Goal: Task Accomplishment & Management: Manage account settings

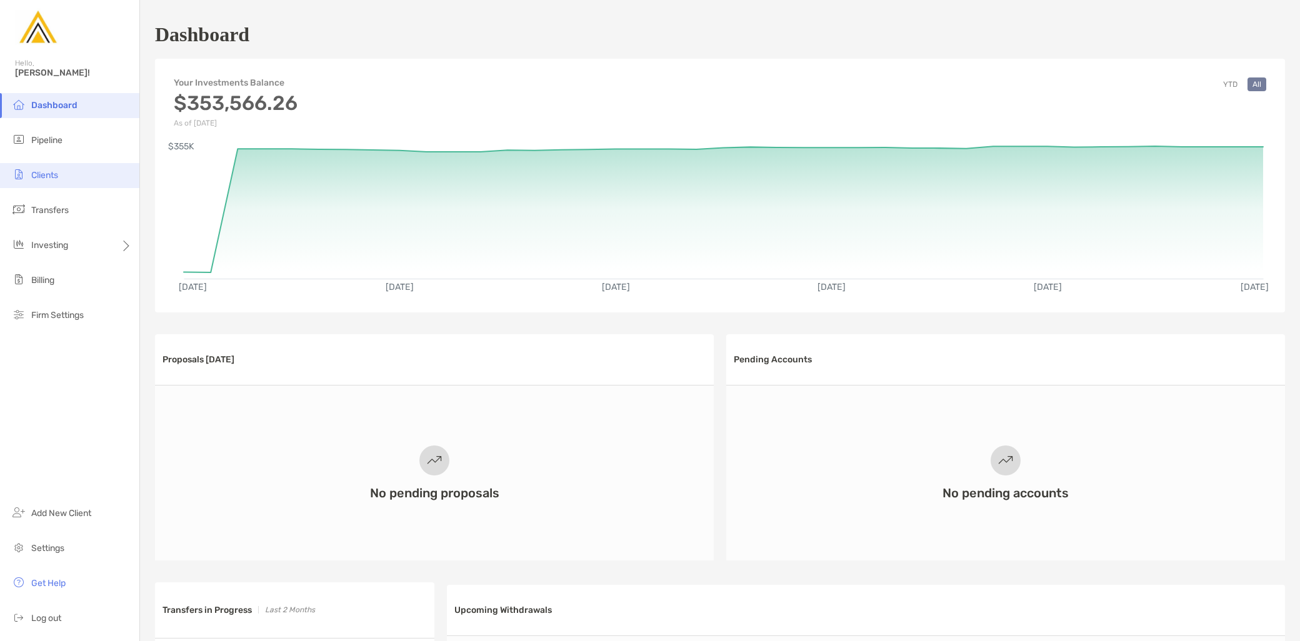
click at [74, 173] on li "Clients" at bounding box center [69, 175] width 139 height 25
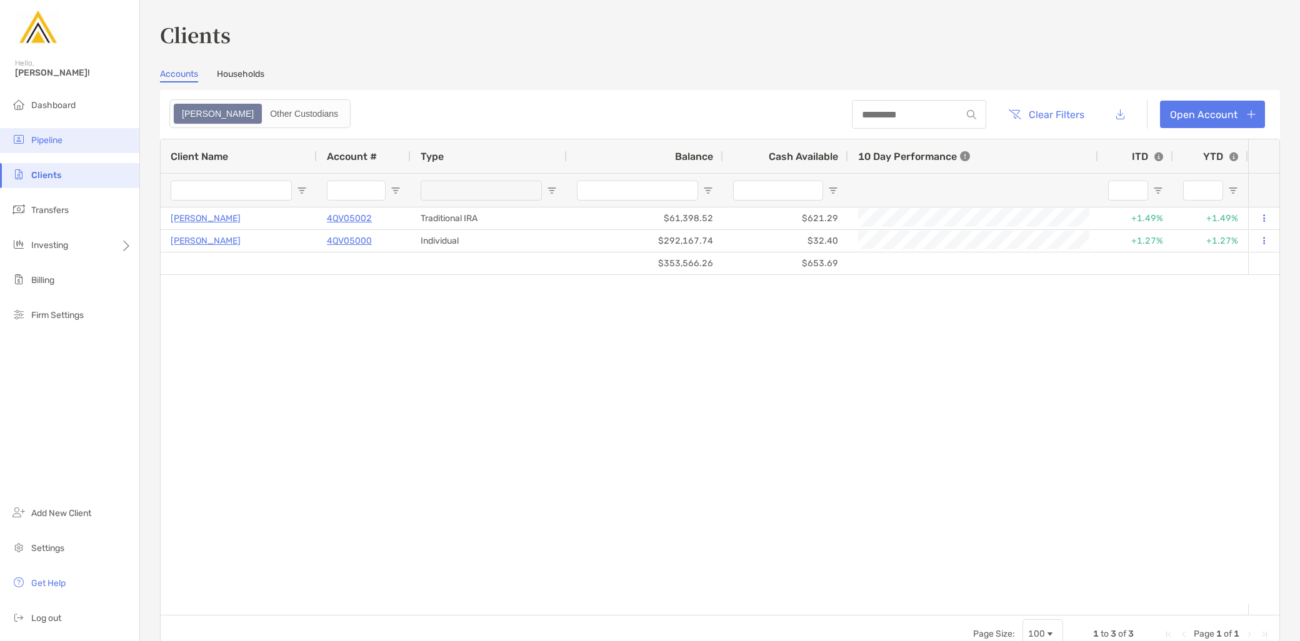
click at [51, 138] on span "Pipeline" at bounding box center [46, 140] width 31 height 11
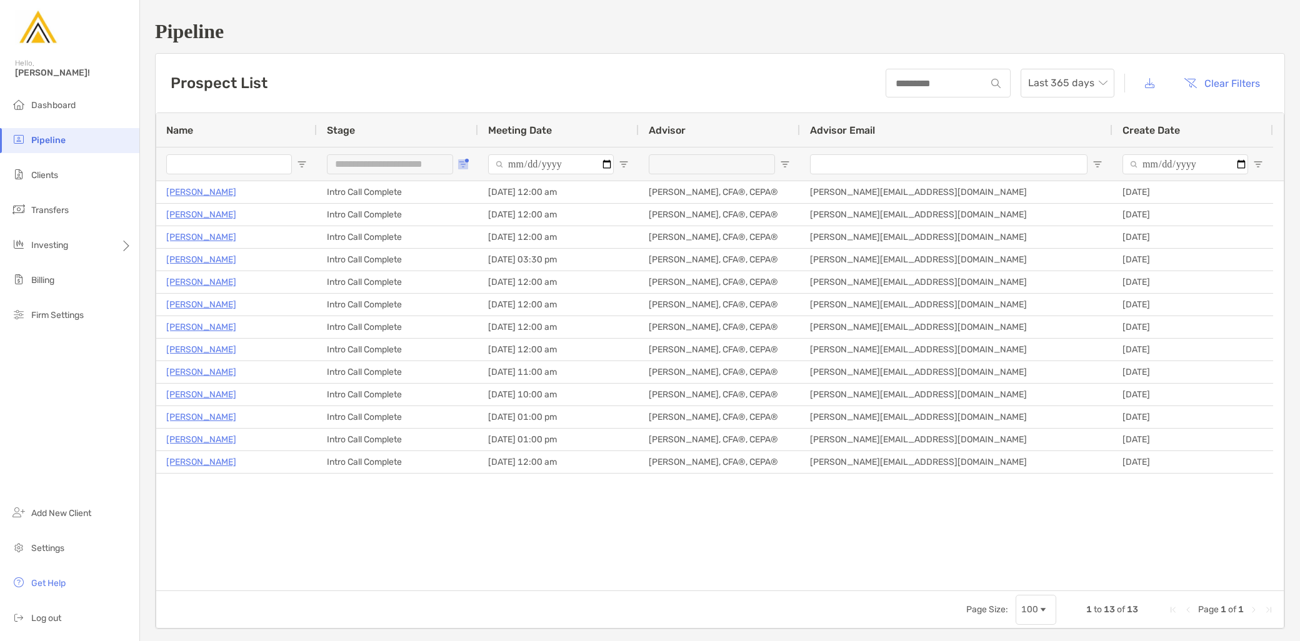
click at [466, 159] on button "Open Filter Menu" at bounding box center [463, 164] width 10 height 10
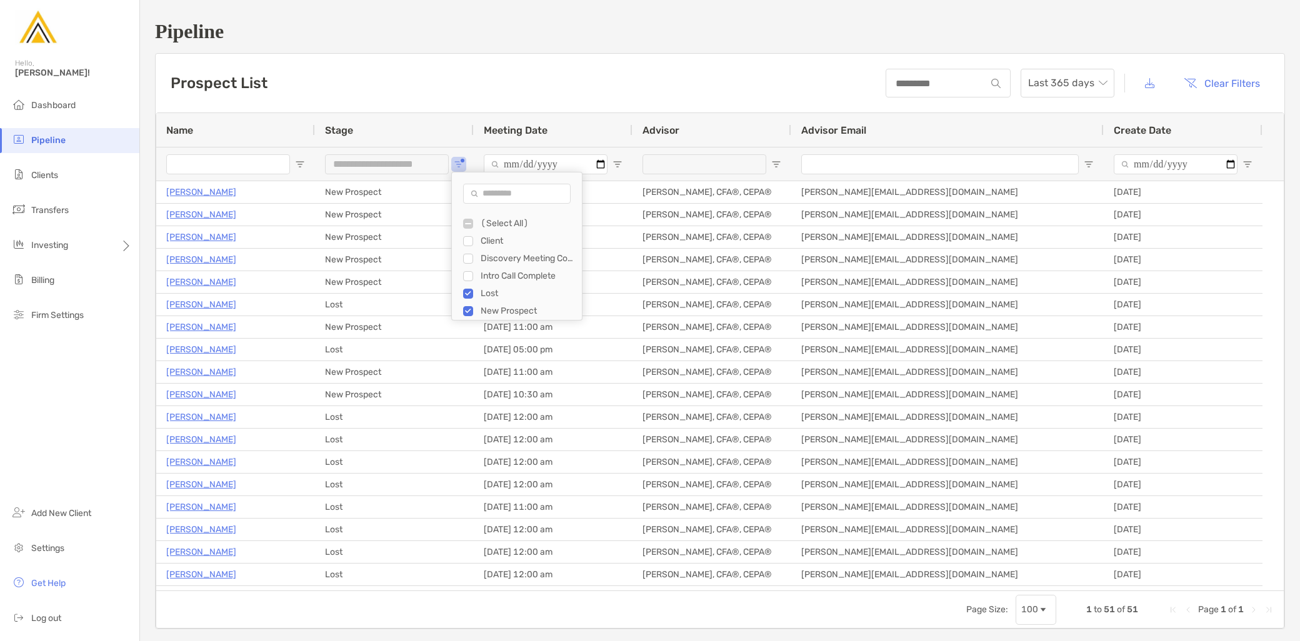
click at [473, 308] on div "Filter List" at bounding box center [468, 311] width 10 height 10
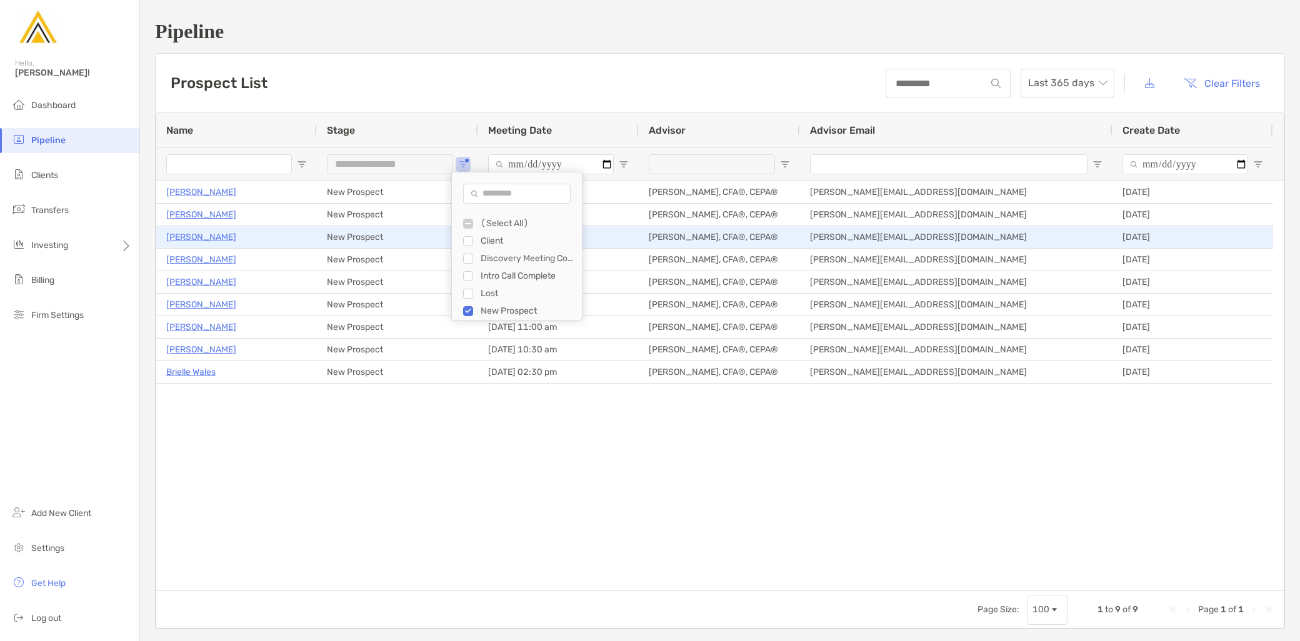
click at [199, 238] on p "Ravi Yeleswarapu" at bounding box center [201, 237] width 70 height 16
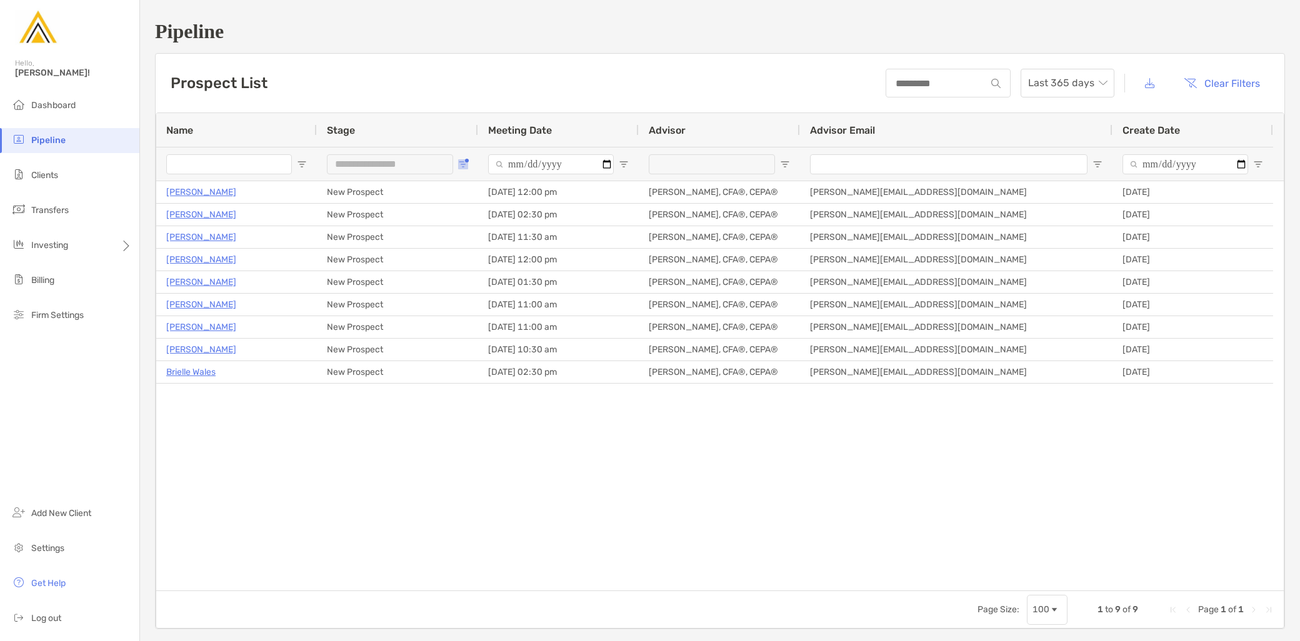
click at [464, 161] on span "Open Filter Menu" at bounding box center [463, 164] width 10 height 10
click at [495, 264] on div "Discovery Meeting Complete" at bounding box center [527, 259] width 119 height 18
click at [498, 280] on div "Intro Call Complete" at bounding box center [532, 276] width 94 height 11
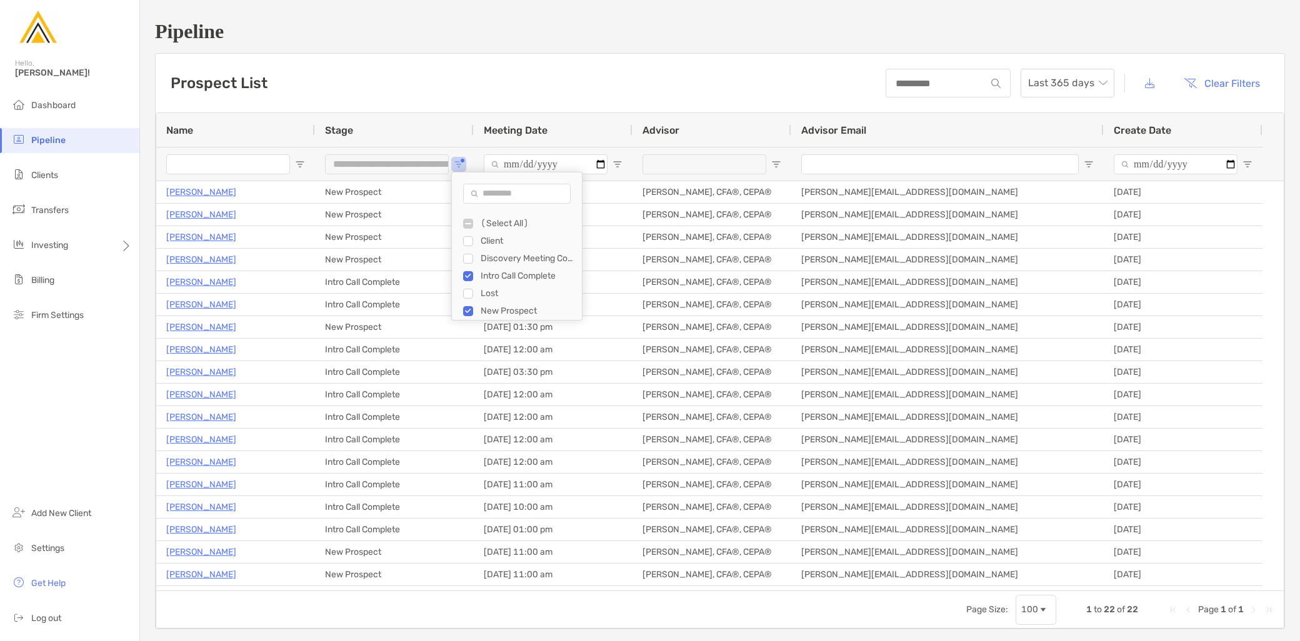
type input "**********"
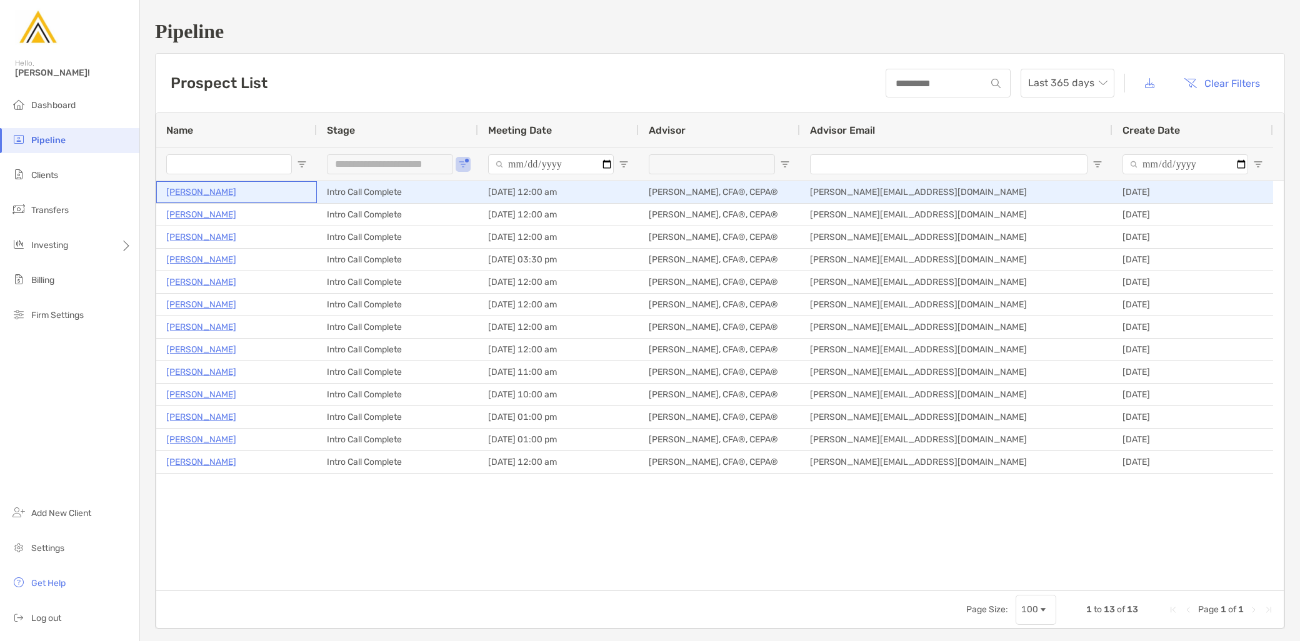
click at [214, 189] on p "Karen Marchese" at bounding box center [201, 192] width 70 height 16
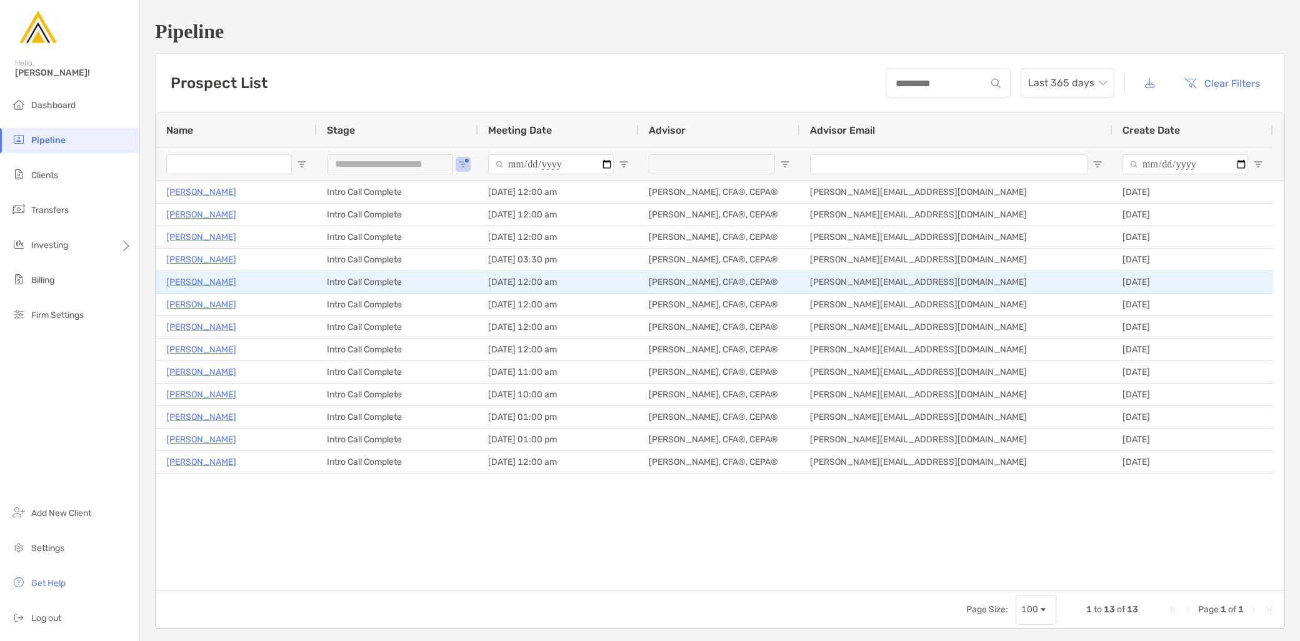
click at [188, 283] on p "David Duckett" at bounding box center [201, 282] width 70 height 16
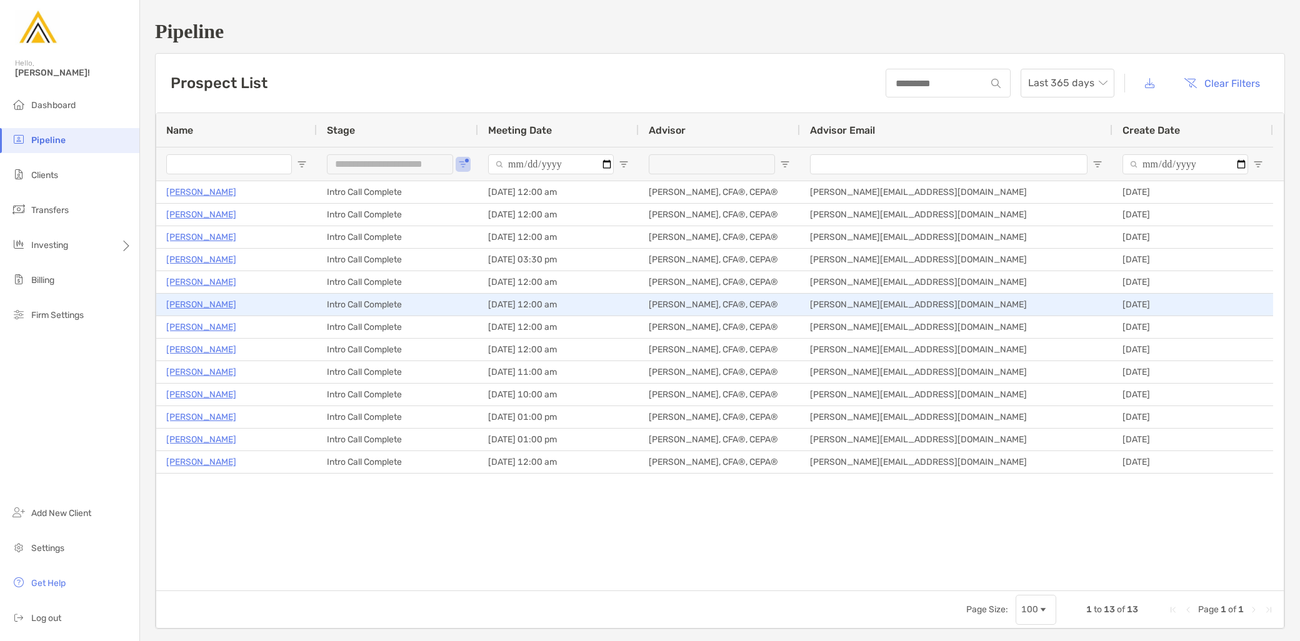
click at [218, 298] on p "[PERSON_NAME]" at bounding box center [201, 305] width 70 height 16
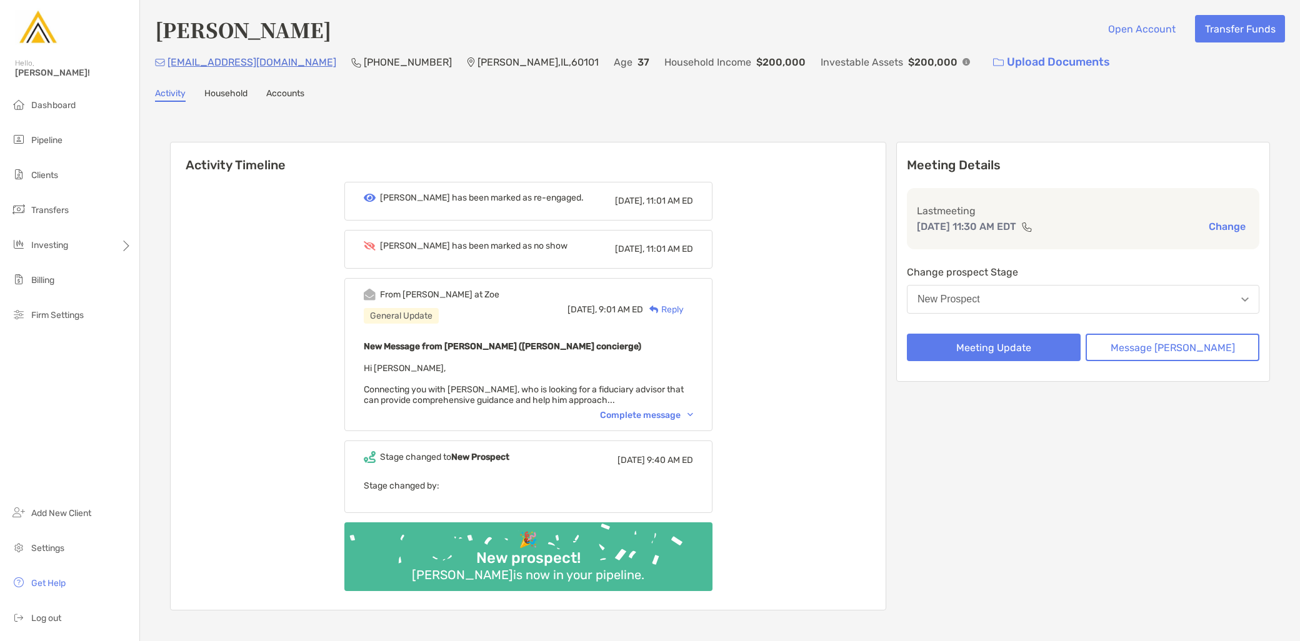
click at [1021, 299] on button "New Prospect" at bounding box center [1083, 299] width 353 height 29
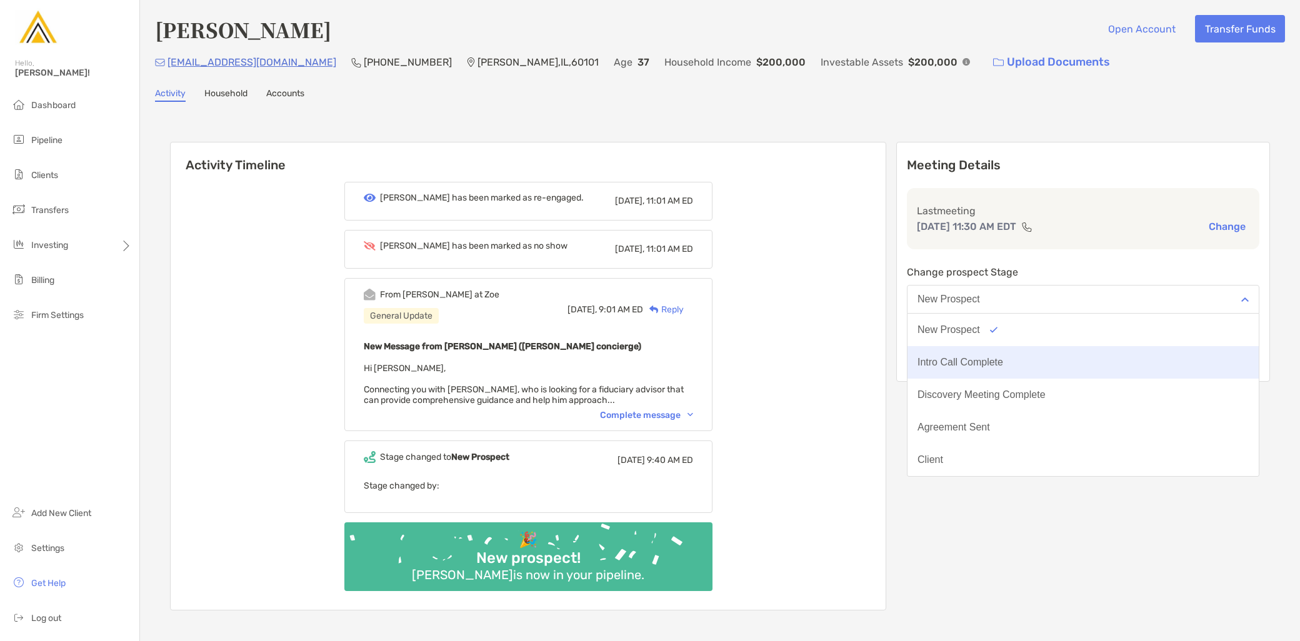
click at [1003, 359] on div "Intro Call Complete" at bounding box center [961, 362] width 86 height 11
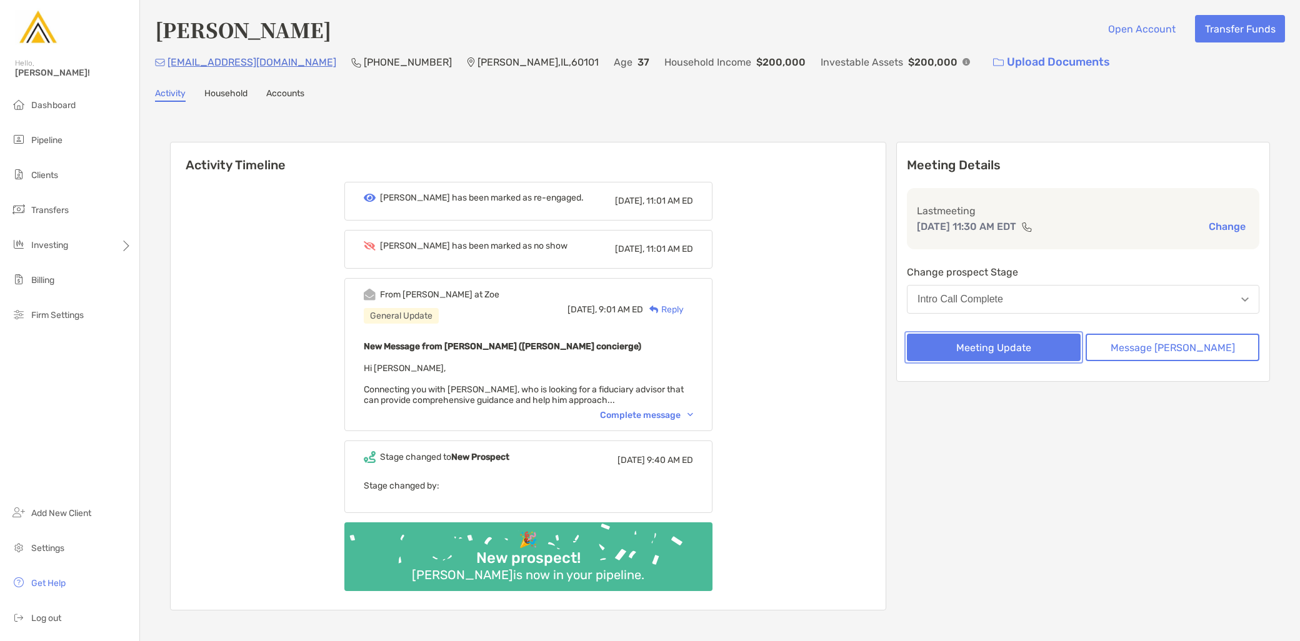
click at [1015, 351] on button "Meeting Update" at bounding box center [994, 348] width 174 height 28
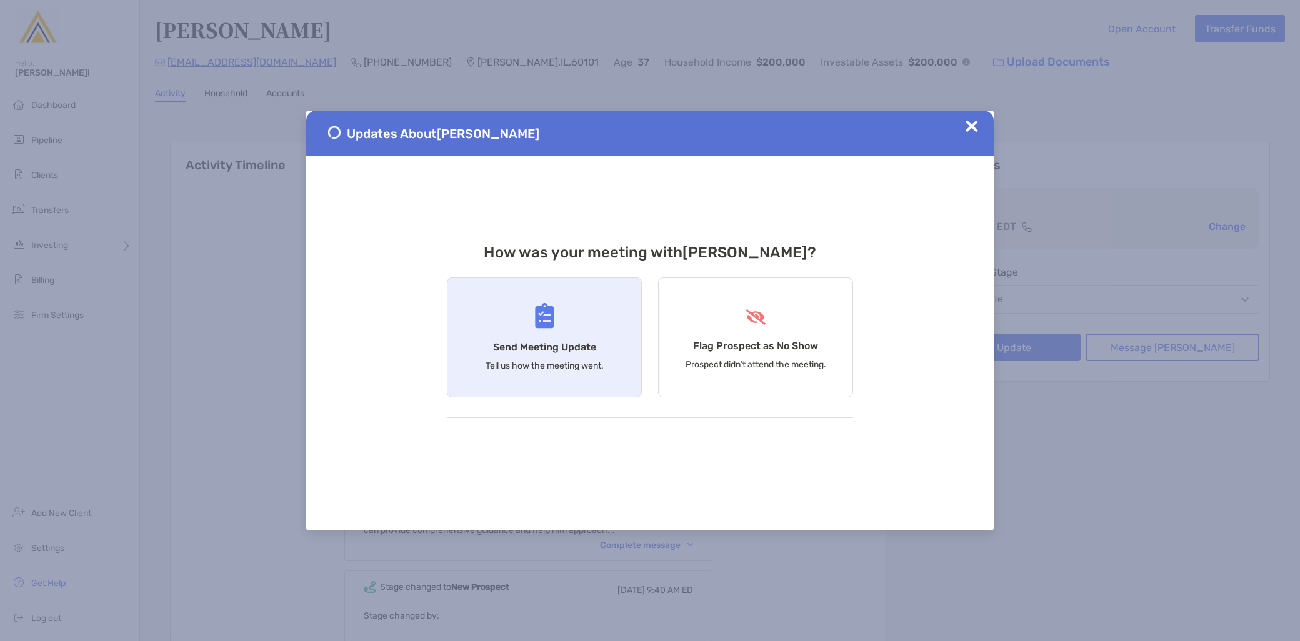
click at [548, 353] on h4 "Send Meeting Update" at bounding box center [544, 347] width 103 height 12
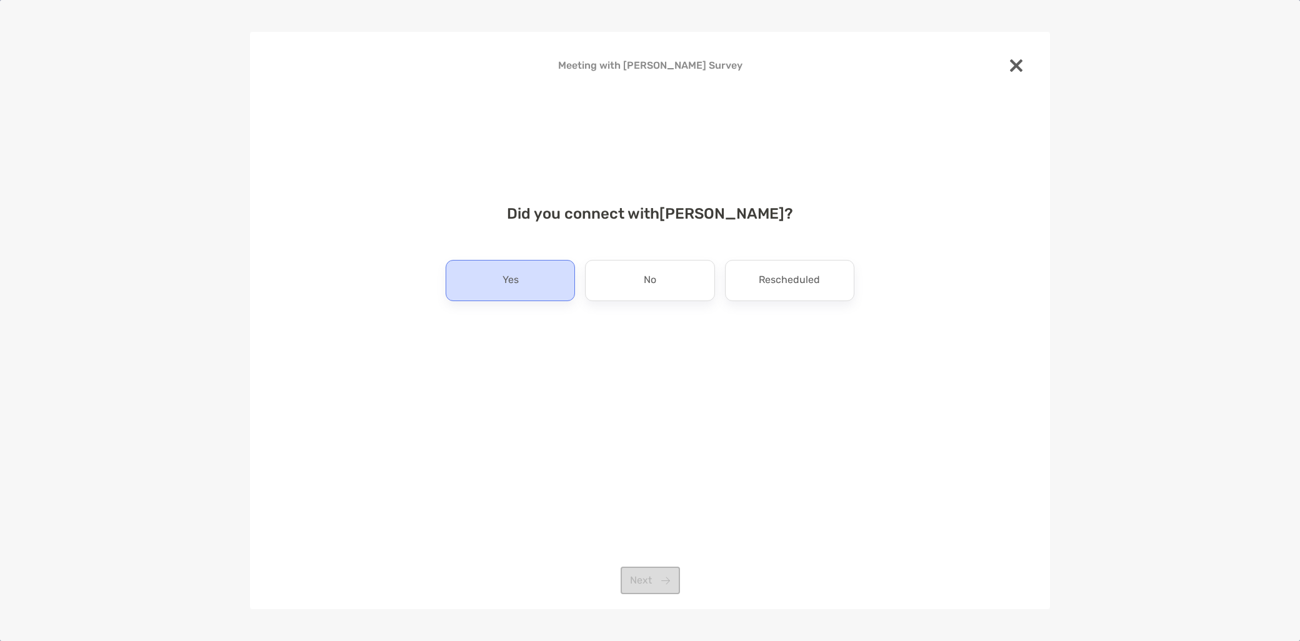
click at [511, 294] on div "Yes" at bounding box center [510, 280] width 129 height 41
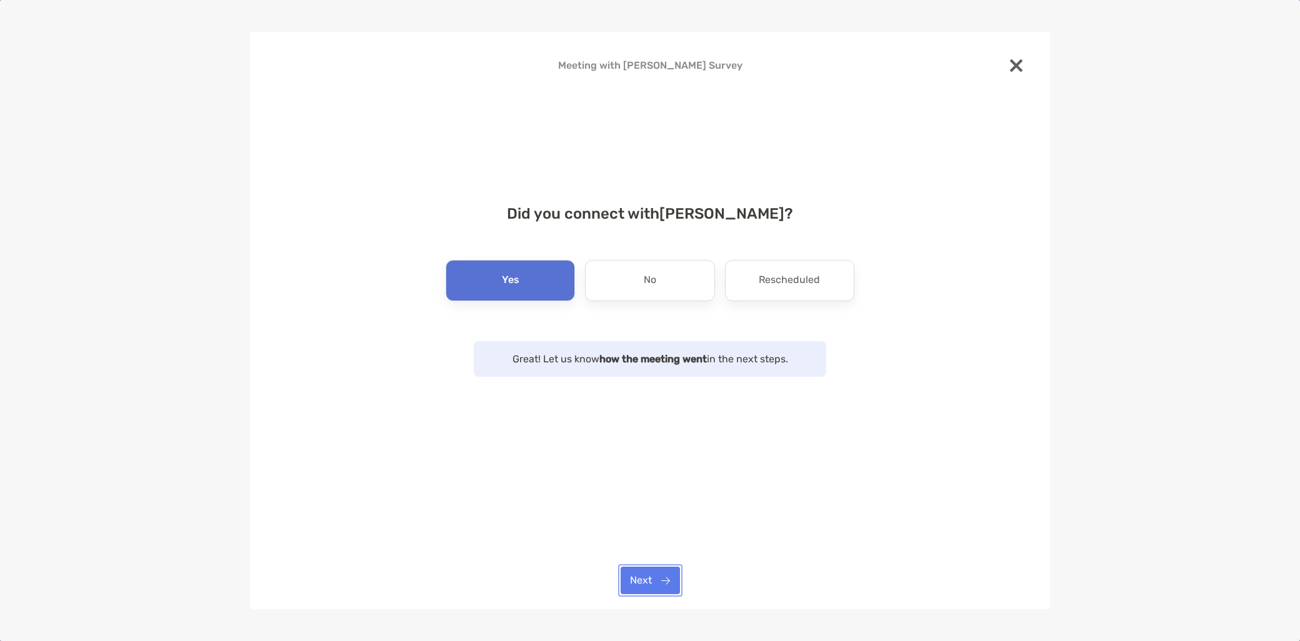
click at [674, 583] on button "Next" at bounding box center [650, 581] width 59 height 28
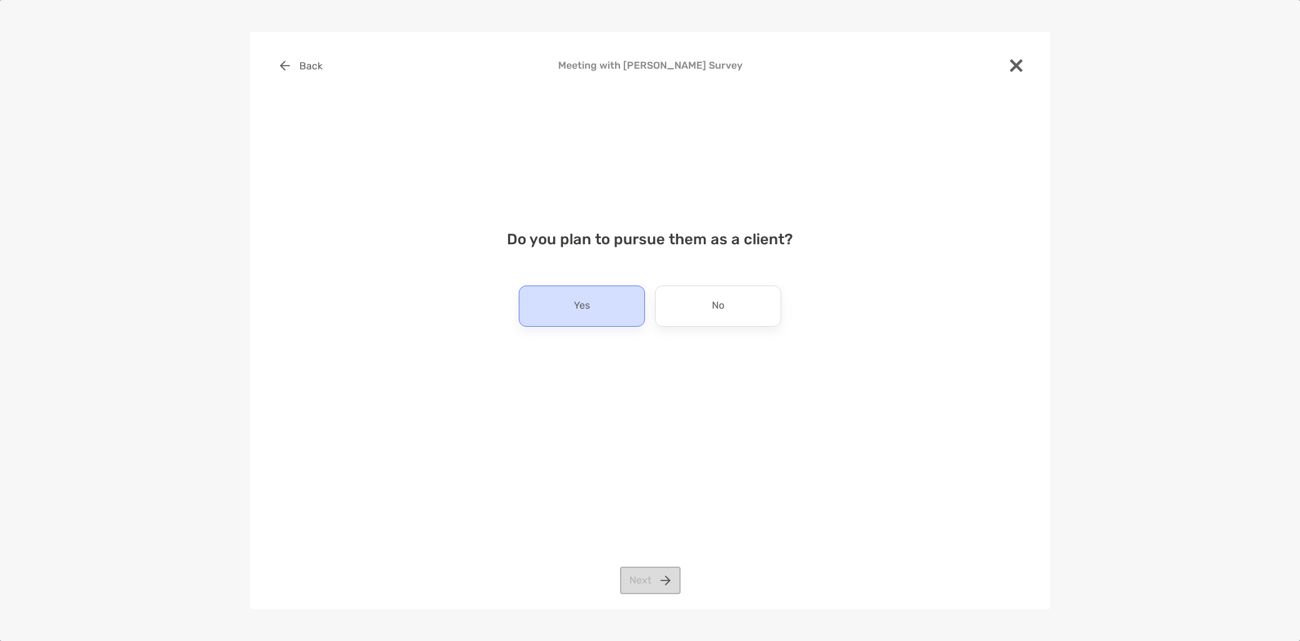
click at [593, 319] on div "Yes" at bounding box center [582, 306] width 126 height 41
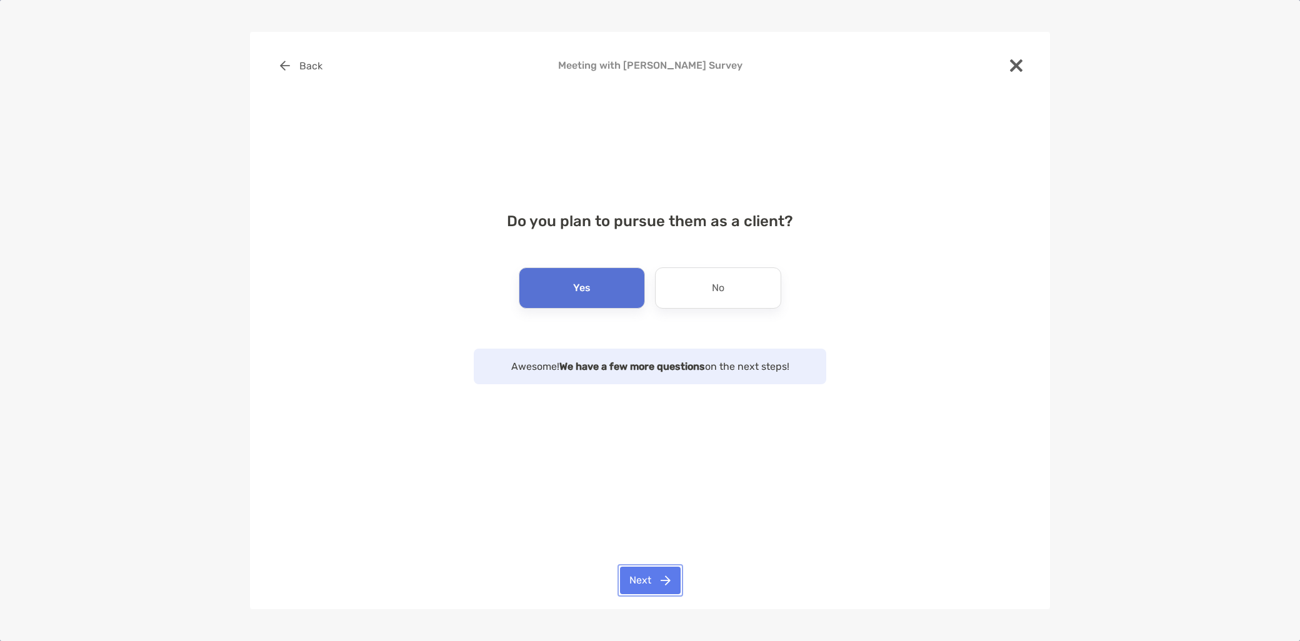
click at [651, 588] on button "Next" at bounding box center [650, 581] width 61 height 28
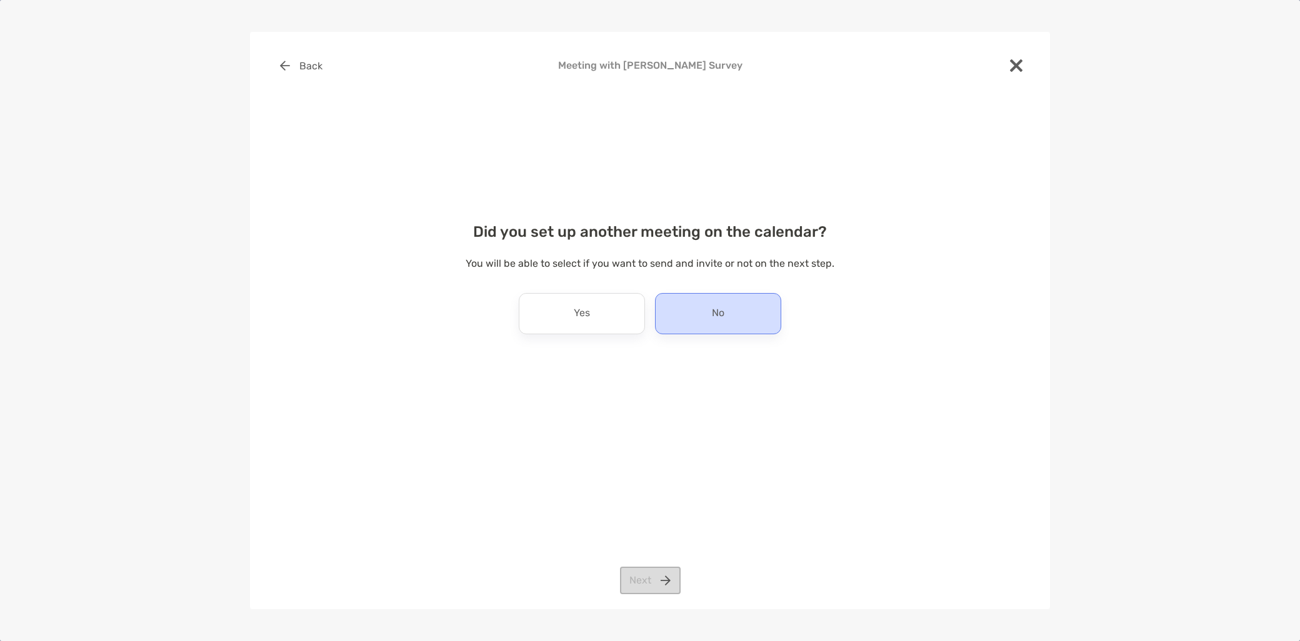
click at [710, 305] on div "No" at bounding box center [718, 313] width 126 height 41
click at [654, 581] on button "Next" at bounding box center [650, 581] width 61 height 28
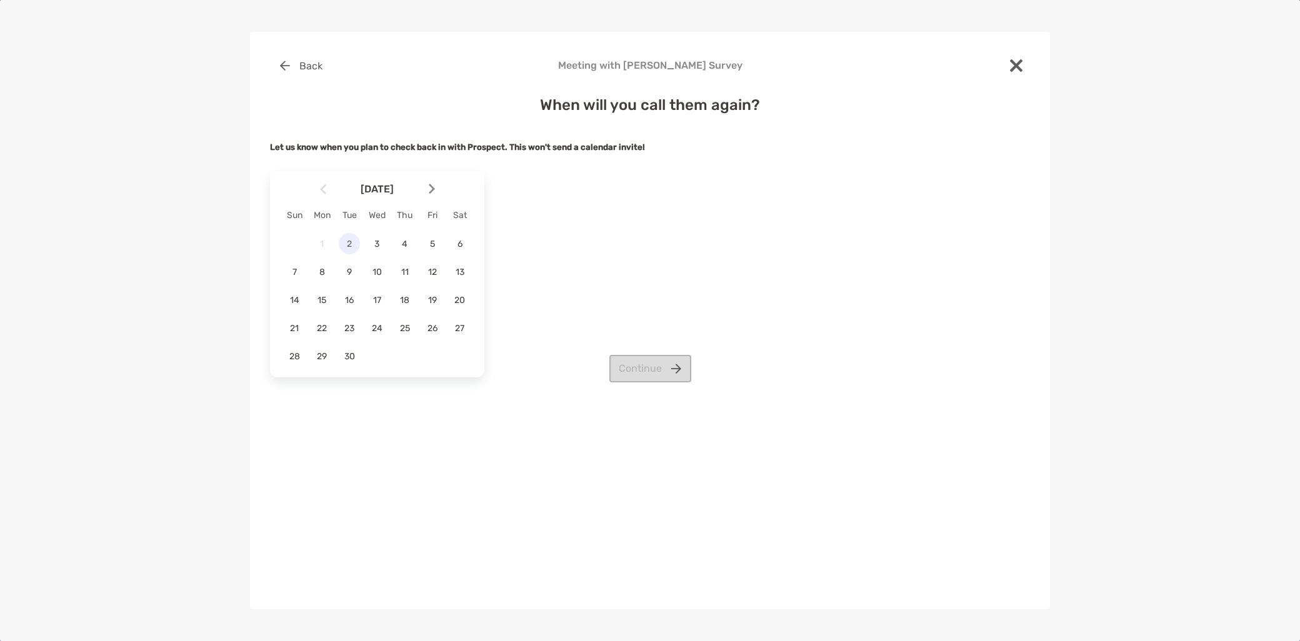
click at [349, 244] on span "2" at bounding box center [349, 244] width 21 height 11
click at [644, 377] on button "Continue" at bounding box center [650, 369] width 82 height 28
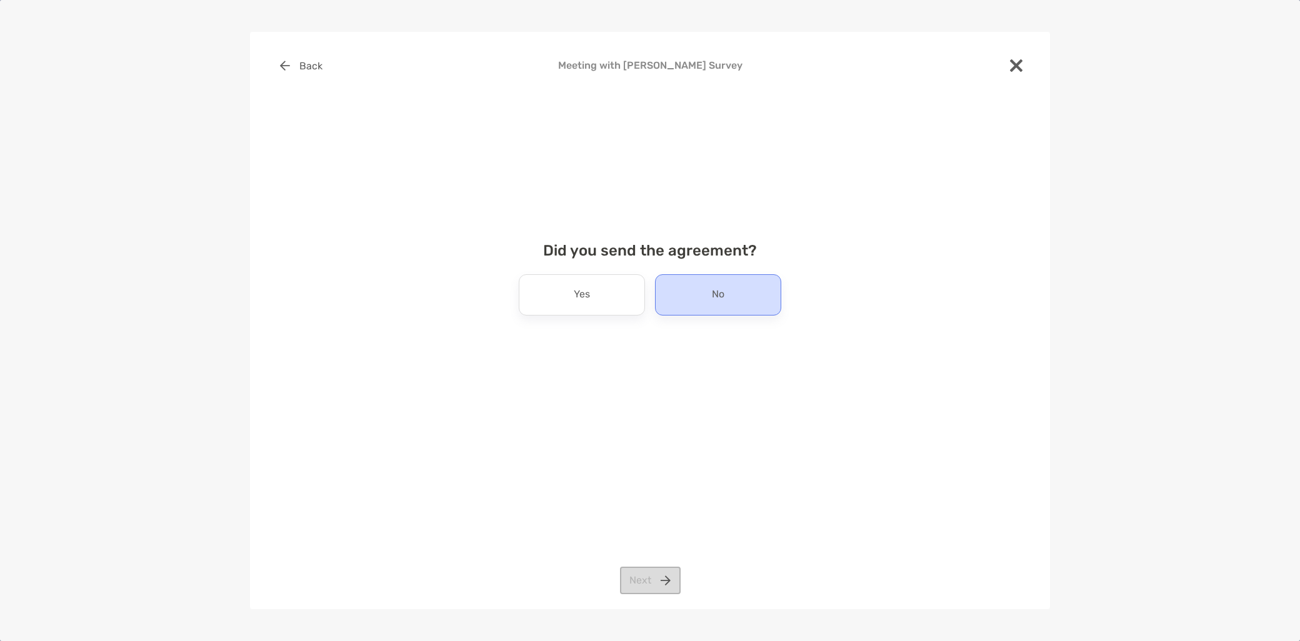
click at [734, 298] on div "No" at bounding box center [718, 294] width 126 height 41
click at [636, 589] on button "Next" at bounding box center [650, 581] width 61 height 28
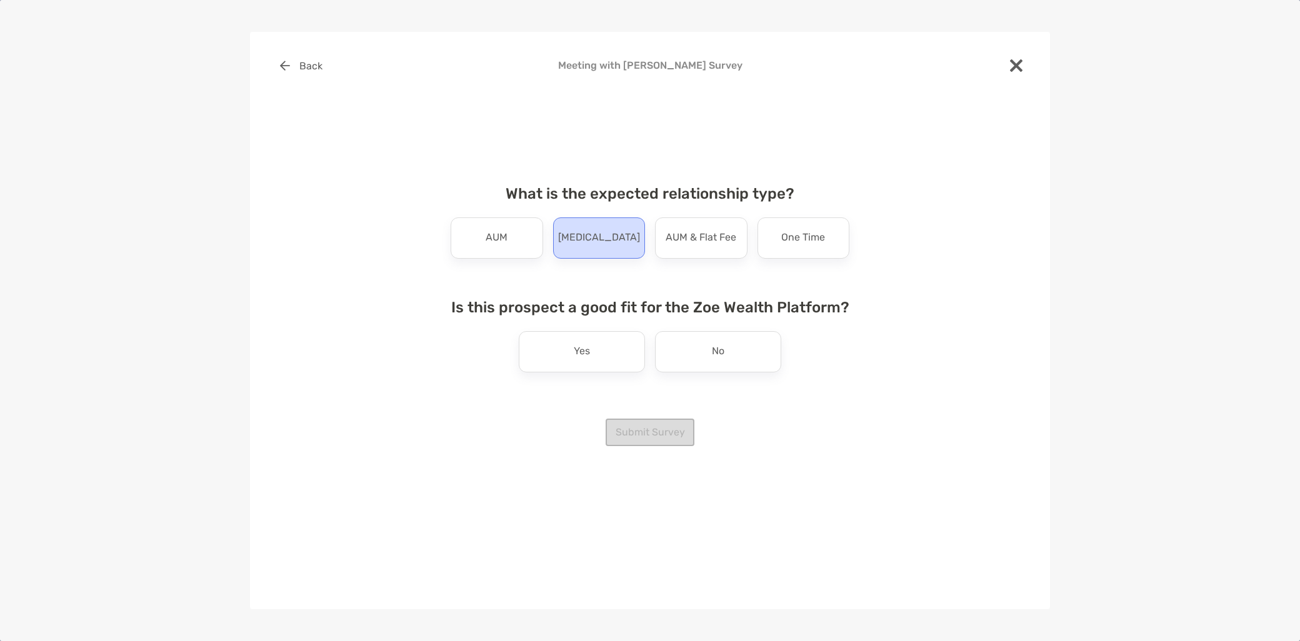
click at [577, 248] on div "Retainer" at bounding box center [599, 238] width 93 height 41
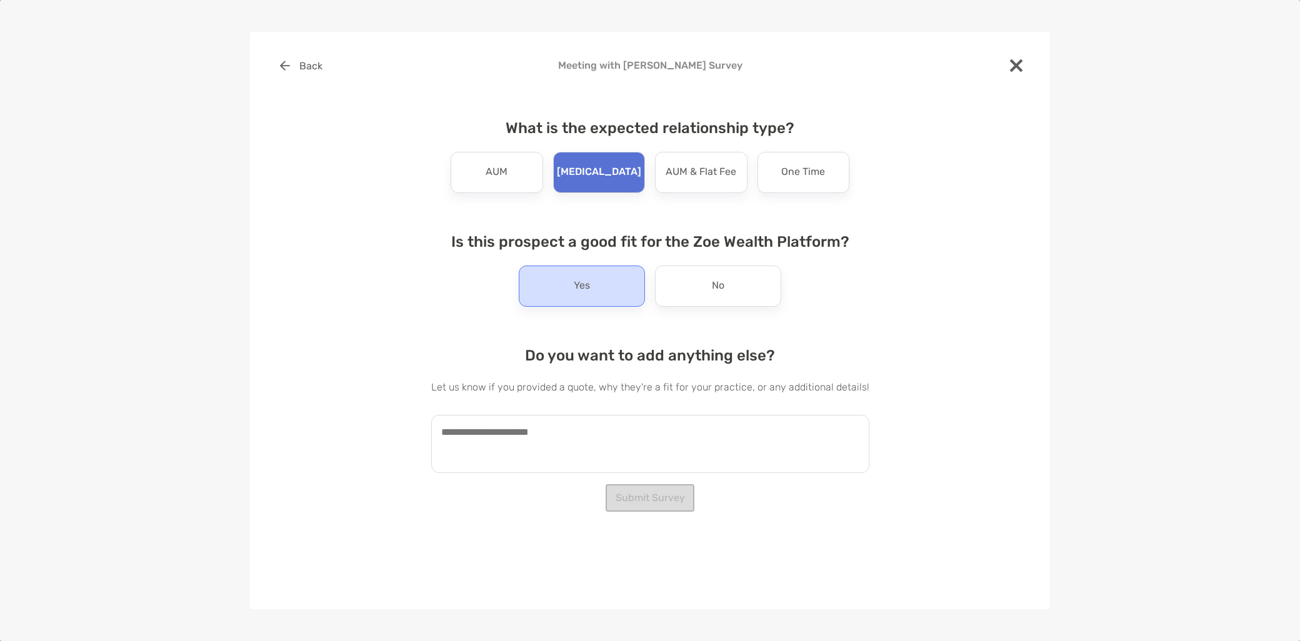
drag, startPoint x: 545, startPoint y: 303, endPoint x: 549, endPoint y: 298, distance: 6.8
click at [547, 301] on div "Yes" at bounding box center [582, 286] width 126 height 41
click at [546, 457] on textarea at bounding box center [650, 444] width 438 height 58
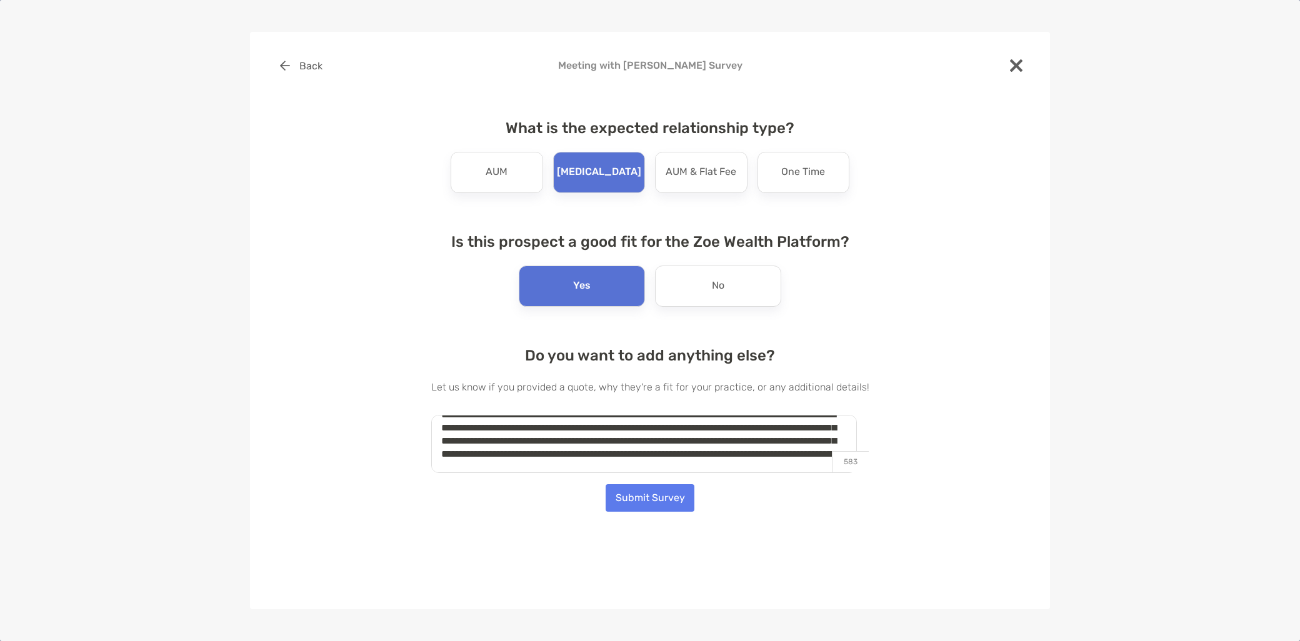
scroll to position [31, 0]
type textarea "**********"
click at [650, 499] on button "Submit Survey" at bounding box center [650, 498] width 89 height 28
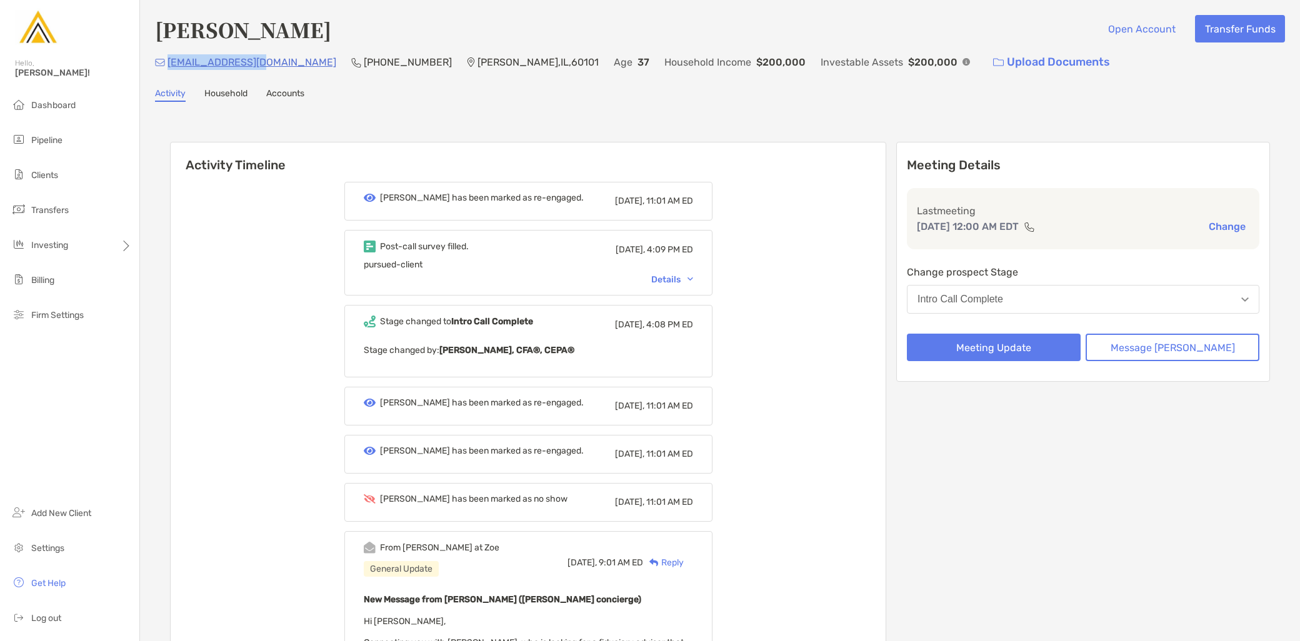
drag, startPoint x: 264, startPoint y: 63, endPoint x: 168, endPoint y: 73, distance: 96.8
click at [168, 73] on div "ryelesw@gmail.com (813) 335-5019 Addison , IL , 60101 Age 37 Household Income $…" at bounding box center [720, 62] width 1130 height 27
copy p "ryelesw@gmail.com"
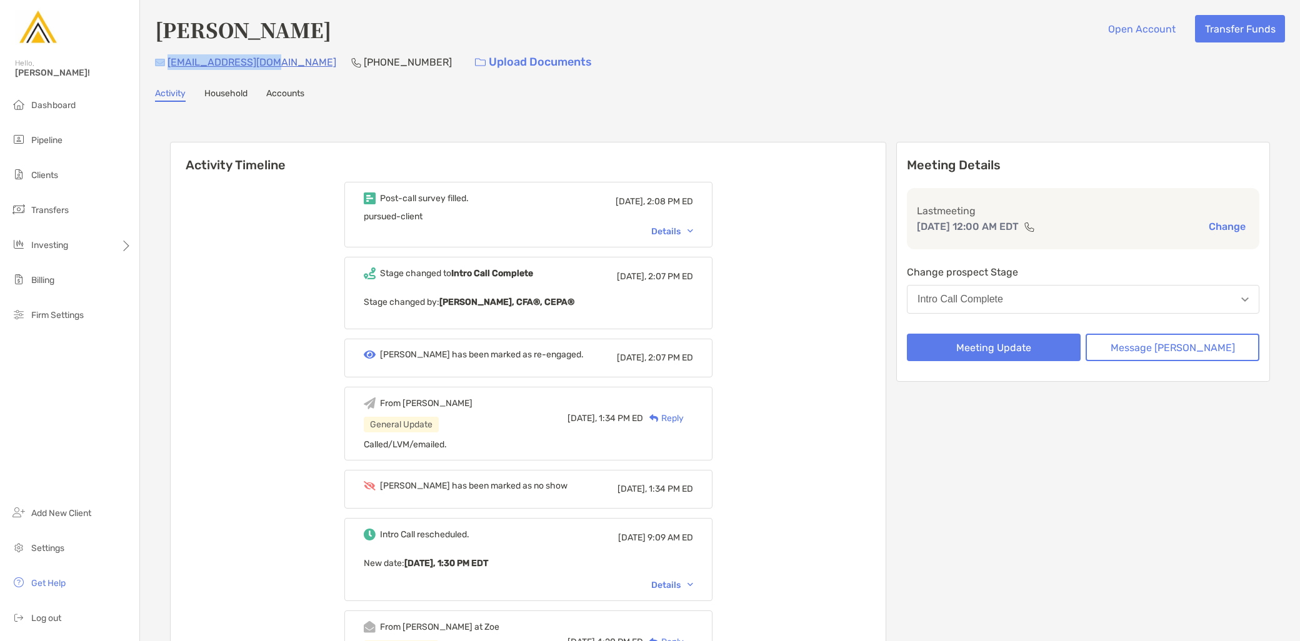
click at [164, 64] on div "[EMAIL_ADDRESS][DOMAIN_NAME] [PHONE_NUMBER] Upload Documents" at bounding box center [720, 62] width 1130 height 27
